Goal: Task Accomplishment & Management: Manage account settings

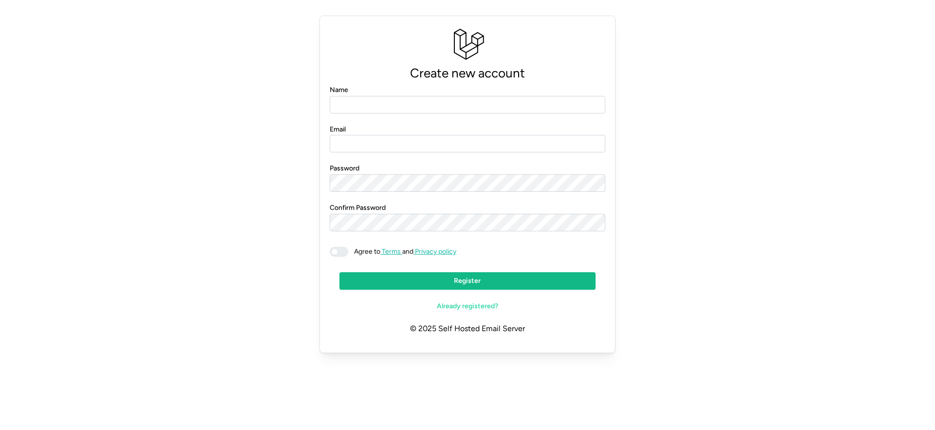
click at [334, 255] on span at bounding box center [334, 251] width 7 height 7
click at [361, 146] on input "Email" at bounding box center [468, 144] width 276 height 18
click at [349, 108] on input "Name" at bounding box center [468, 105] width 276 height 18
click at [338, 252] on span at bounding box center [344, 251] width 12 height 9
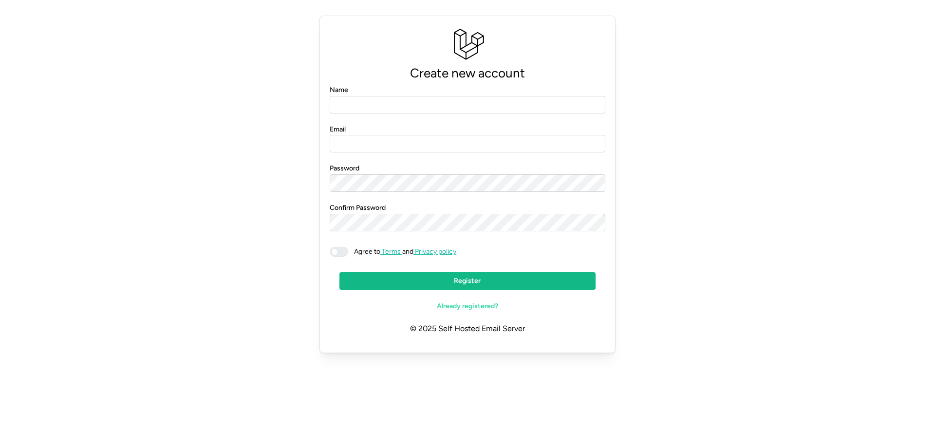
click at [292, 270] on div "Create new account Name Email Password Confirm Password Agree to Terms and Priv…" at bounding box center [468, 184] width 912 height 345
click at [338, 249] on span at bounding box center [334, 251] width 7 height 7
drag, startPoint x: 343, startPoint y: 251, endPoint x: 304, endPoint y: 254, distance: 38.6
click at [315, 254] on div "Create new account Name Email Password Confirm Password Agree to Terms and Priv…" at bounding box center [468, 184] width 912 height 345
click at [254, 255] on div "Create new account Name Email Password Confirm Password Agree to Terms and Priv…" at bounding box center [468, 184] width 912 height 345
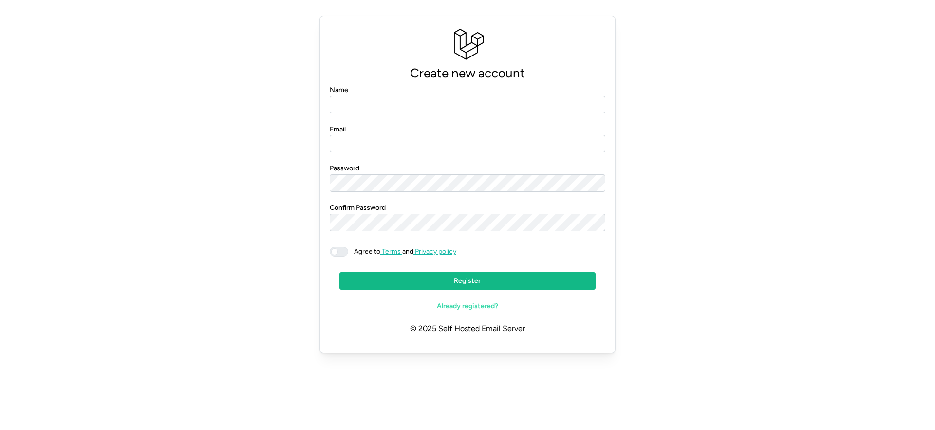
click at [338, 252] on span at bounding box center [344, 251] width 12 height 9
click at [302, 255] on div "Create new account Name Email Password Confirm Password Agree to Terms and Priv…" at bounding box center [468, 184] width 912 height 345
click at [791, 104] on div "Create new account Name Email Password Confirm Password Agree to Terms and Priv…" at bounding box center [468, 184] width 912 height 345
click at [381, 150] on input "Email" at bounding box center [468, 144] width 276 height 18
click at [380, 101] on input "Name" at bounding box center [468, 105] width 276 height 18
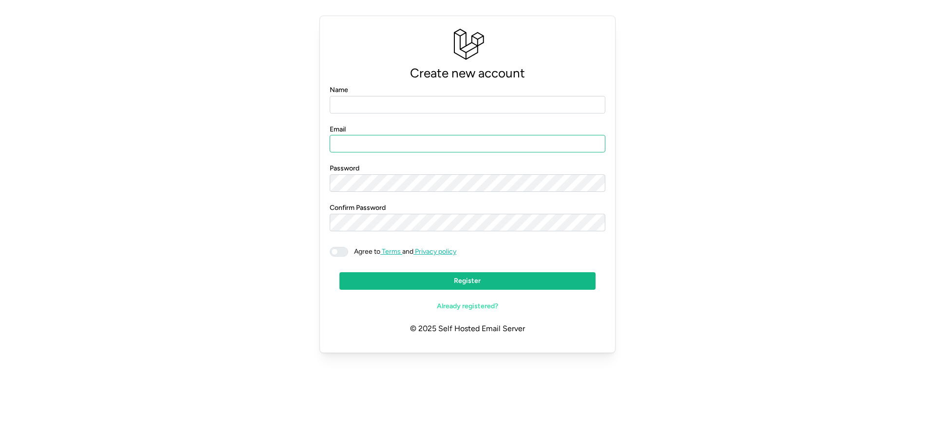
click at [376, 143] on input "Email" at bounding box center [468, 144] width 276 height 18
click at [355, 233] on form "Name Email Password Confirm Password Agree to Terms and Privacy policy Register…" at bounding box center [468, 199] width 276 height 231
click at [375, 142] on input "Email" at bounding box center [468, 144] width 276 height 18
click at [379, 102] on input "Name" at bounding box center [468, 105] width 276 height 18
click at [650, 153] on div "Create new account Name Email Password Confirm Password Agree to Terms and Priv…" at bounding box center [468, 184] width 912 height 345
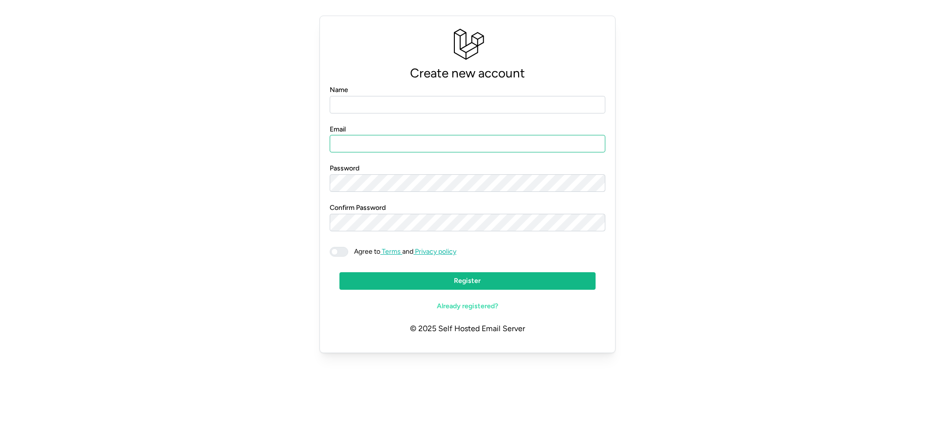
click at [588, 150] on input "Email" at bounding box center [468, 144] width 276 height 18
click at [563, 173] on div "Password" at bounding box center [468, 177] width 276 height 30
click at [559, 146] on input "Email" at bounding box center [468, 144] width 276 height 18
click at [554, 104] on input "Name" at bounding box center [468, 105] width 276 height 18
click at [793, 137] on div "Create new account Name Email Password Confirm Password Agree to Terms and Priv…" at bounding box center [468, 184] width 912 height 345
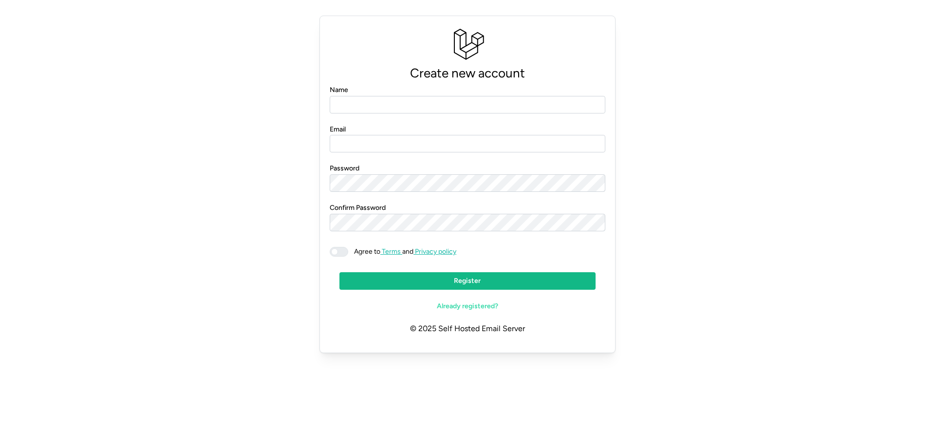
click at [490, 309] on span "Already registered?" at bounding box center [467, 306] width 61 height 17
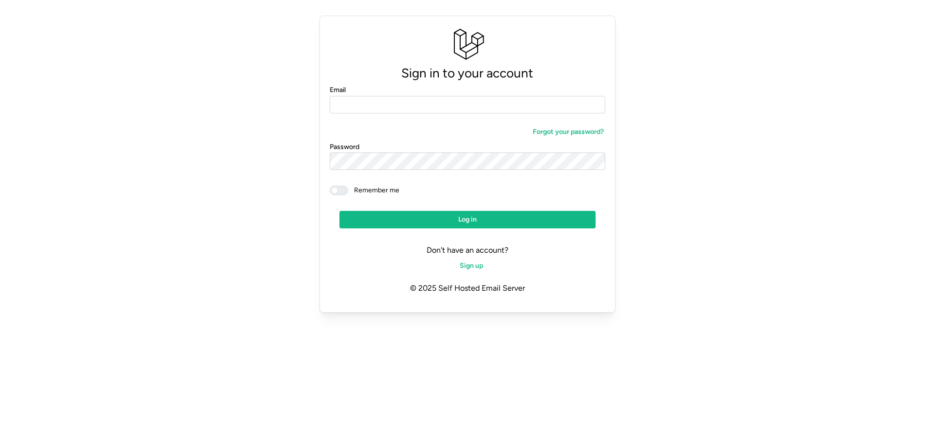
click at [712, 301] on div "Sign in to your account Email Forgot your password? Password Remember me Log in…" at bounding box center [468, 164] width 912 height 305
click at [572, 133] on span "Forgot your password?" at bounding box center [568, 132] width 71 height 17
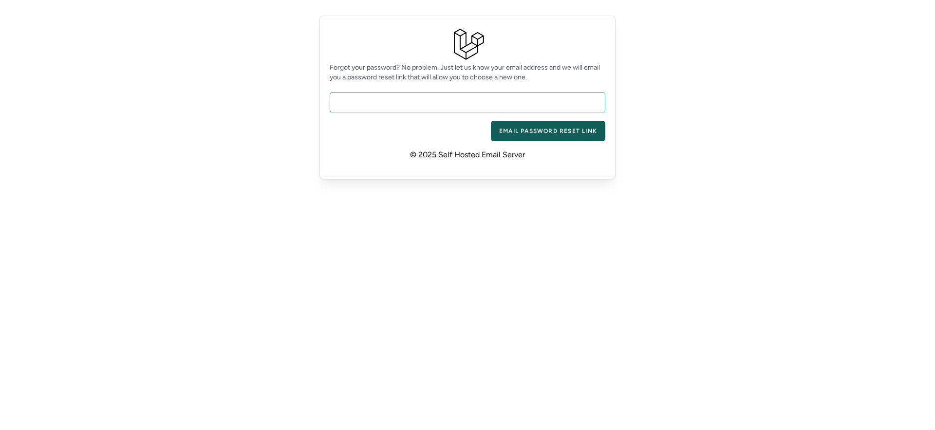
drag, startPoint x: 364, startPoint y: 148, endPoint x: 367, endPoint y: 193, distance: 44.9
click at [364, 148] on p "© 2025 Self Hosted Email Server" at bounding box center [468, 155] width 276 height 28
click at [382, 104] on input "email" at bounding box center [468, 102] width 276 height 21
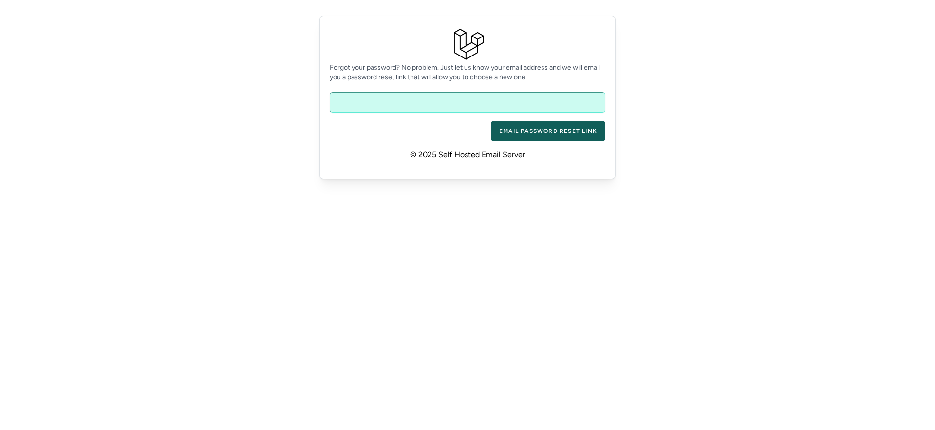
click at [430, 195] on html "Forgot your password? No problem. Just let us know your email address and we wi…" at bounding box center [467, 97] width 935 height 195
click at [389, 96] on input "email" at bounding box center [468, 102] width 276 height 21
drag, startPoint x: 365, startPoint y: 129, endPoint x: 364, endPoint y: 97, distance: 31.2
click at [365, 129] on div "Email Password Reset Link" at bounding box center [468, 131] width 276 height 20
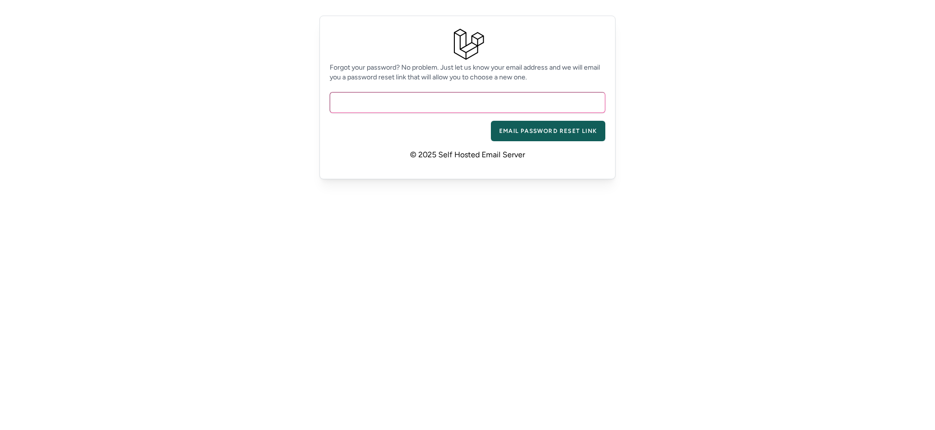
click at [364, 96] on input "email" at bounding box center [468, 102] width 276 height 21
click at [357, 135] on div "Email Password Reset Link" at bounding box center [468, 131] width 276 height 20
click at [363, 101] on input "email" at bounding box center [468, 102] width 276 height 21
click at [358, 138] on div "Email Password Reset Link" at bounding box center [468, 131] width 276 height 20
click at [365, 104] on input "email" at bounding box center [468, 102] width 276 height 21
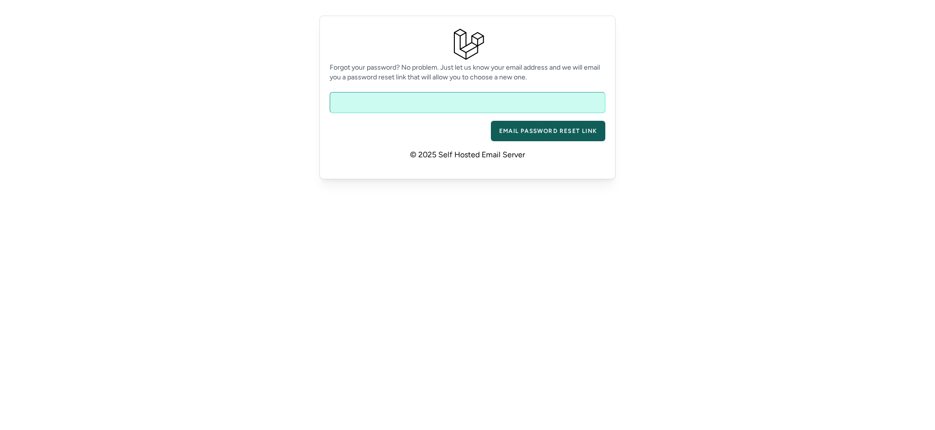
click at [346, 149] on p "© 2025 Self Hosted Email Server" at bounding box center [468, 155] width 276 height 28
click at [349, 106] on input "email" at bounding box center [468, 102] width 276 height 21
click at [345, 152] on p "© 2025 Self Hosted Email Server" at bounding box center [468, 155] width 276 height 28
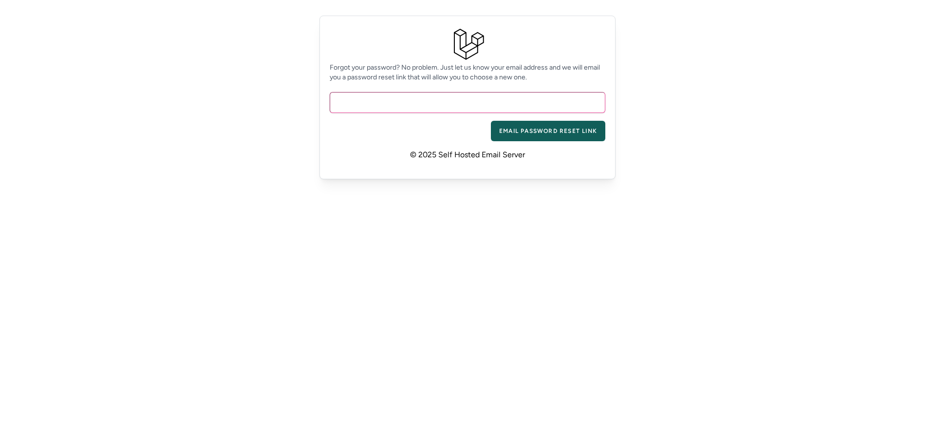
click at [356, 103] on input "email" at bounding box center [468, 102] width 276 height 21
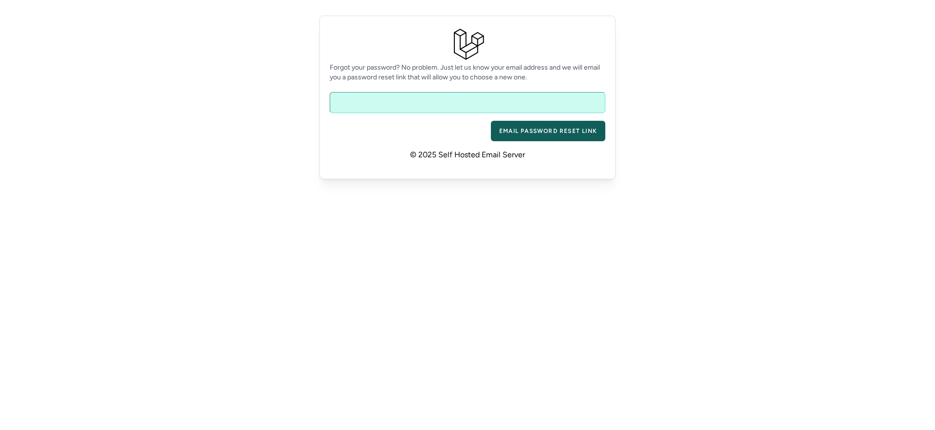
click at [347, 144] on p "© 2025 Self Hosted Email Server" at bounding box center [468, 155] width 276 height 28
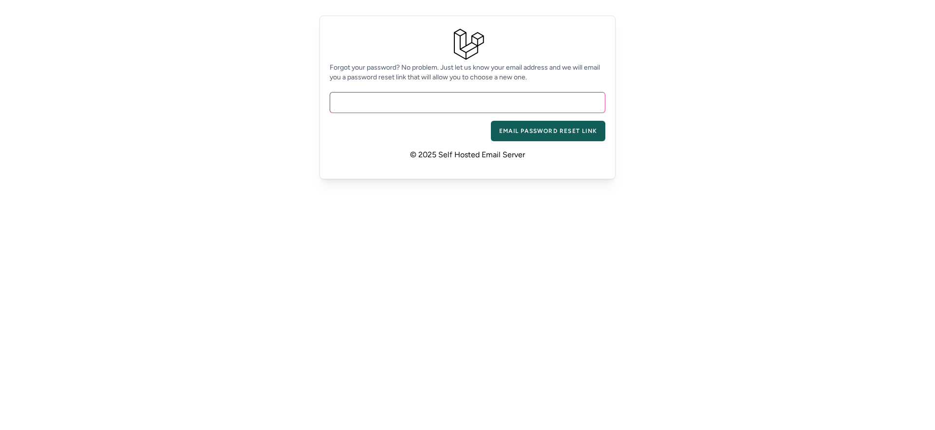
click at [357, 113] on input "email" at bounding box center [468, 102] width 276 height 21
click at [355, 134] on div "Email Password Reset Link" at bounding box center [468, 131] width 276 height 20
click at [366, 90] on form "Email Password Reset Link" at bounding box center [468, 115] width 276 height 51
click at [366, 105] on input "email" at bounding box center [468, 102] width 276 height 21
